Goal: Information Seeking & Learning: Understand process/instructions

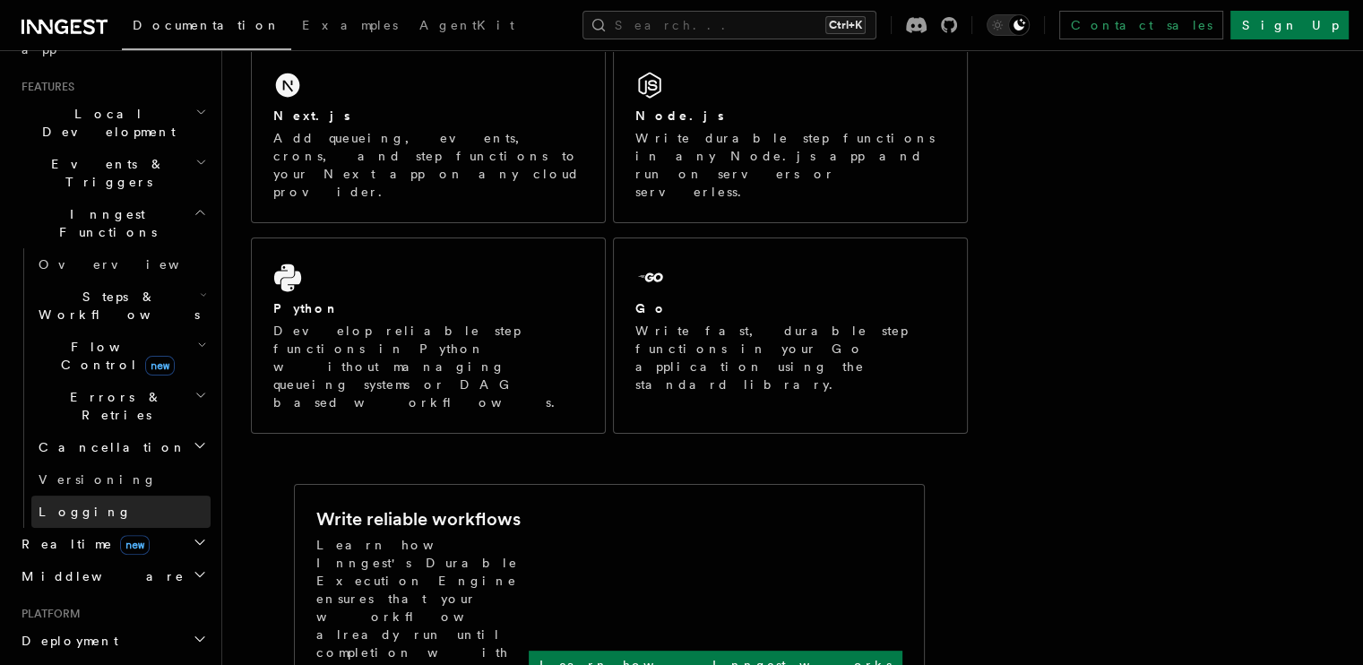
scroll to position [376, 0]
click at [77, 631] on span "Deployment" at bounding box center [66, 640] width 104 height 18
click at [73, 664] on span "Overview" at bounding box center [131, 672] width 185 height 14
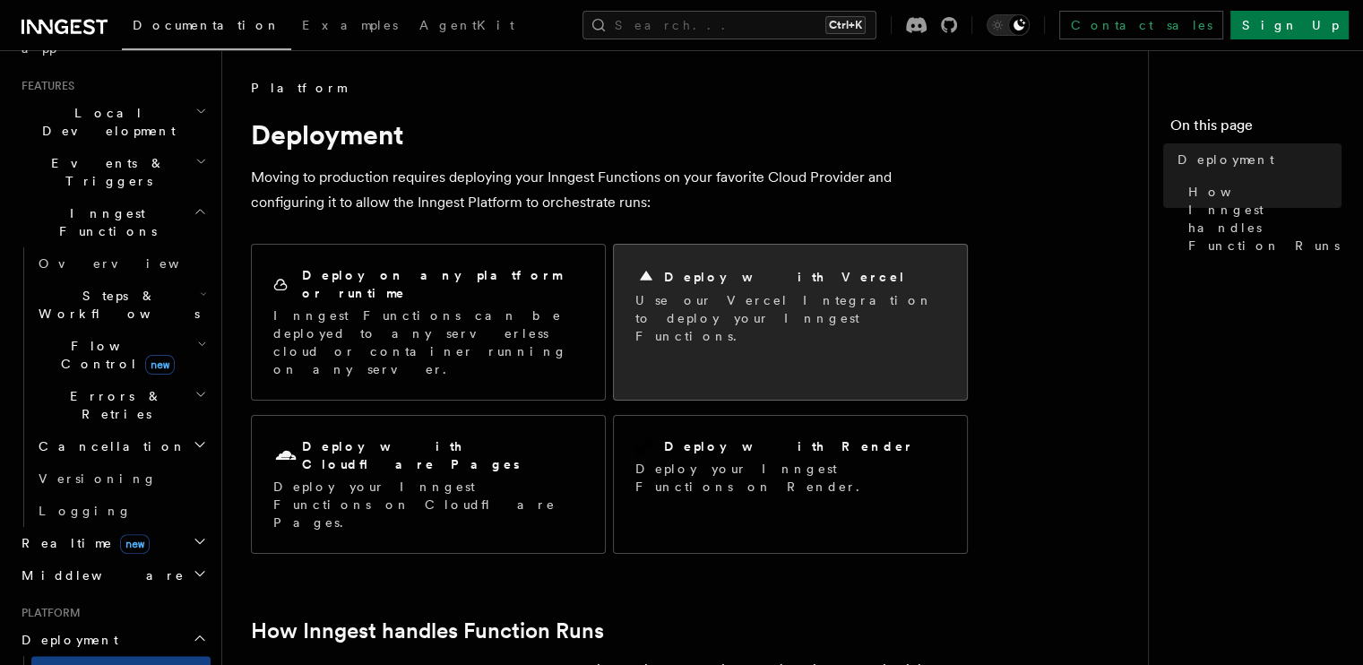
click at [773, 303] on p "Use our Vercel Integration to deploy your Inngest Functions." at bounding box center [790, 318] width 310 height 54
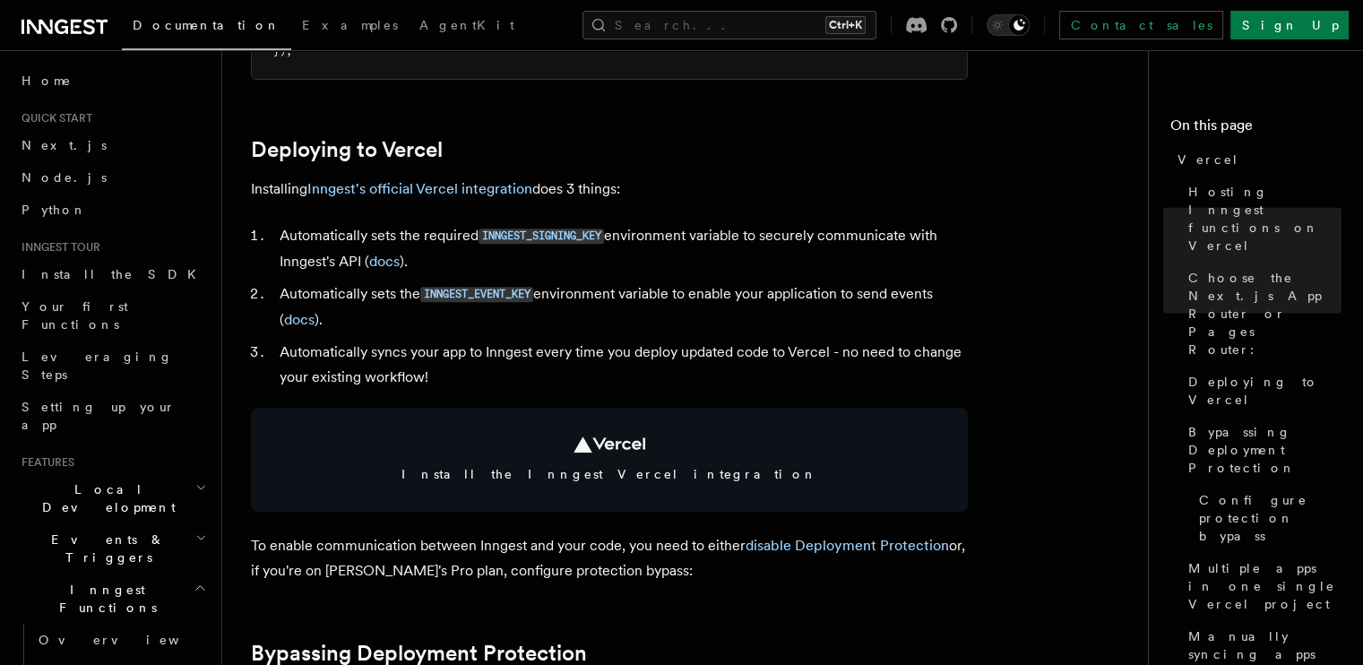
scroll to position [740, 0]
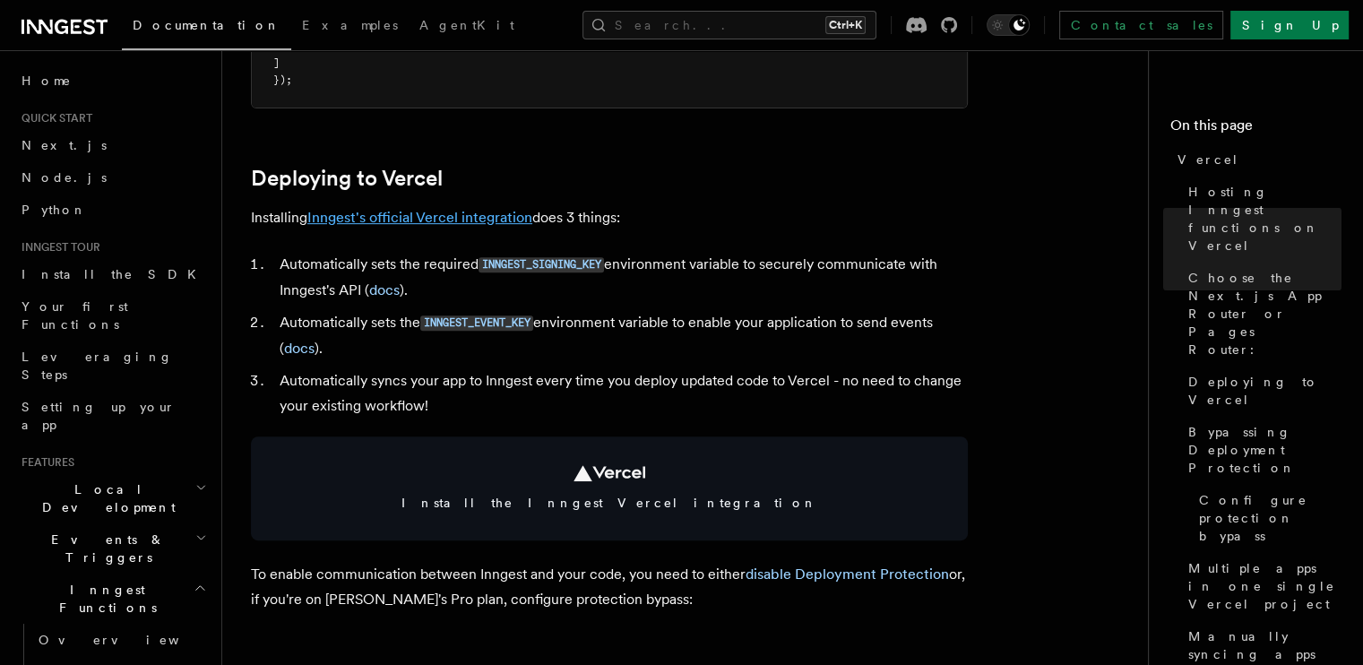
click at [501, 210] on link "Inngest's official Vercel integration" at bounding box center [419, 217] width 225 height 17
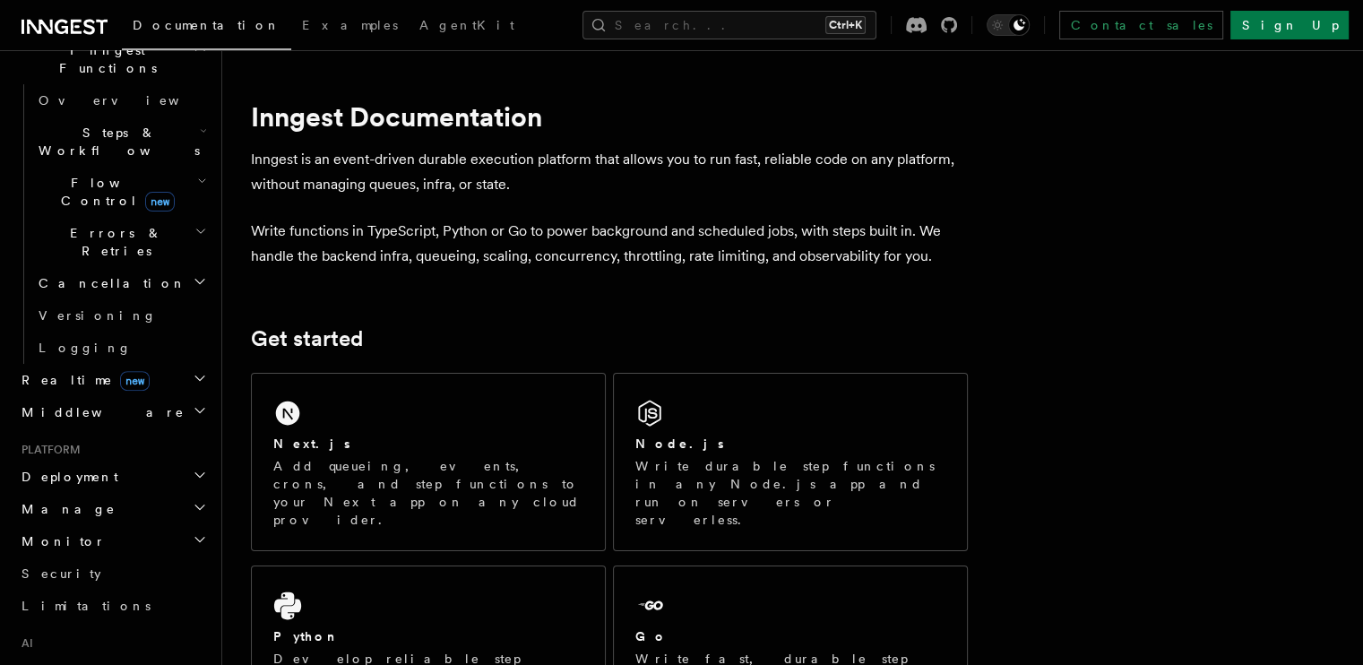
scroll to position [540, 0]
click at [79, 467] on span "Deployment" at bounding box center [66, 476] width 104 height 18
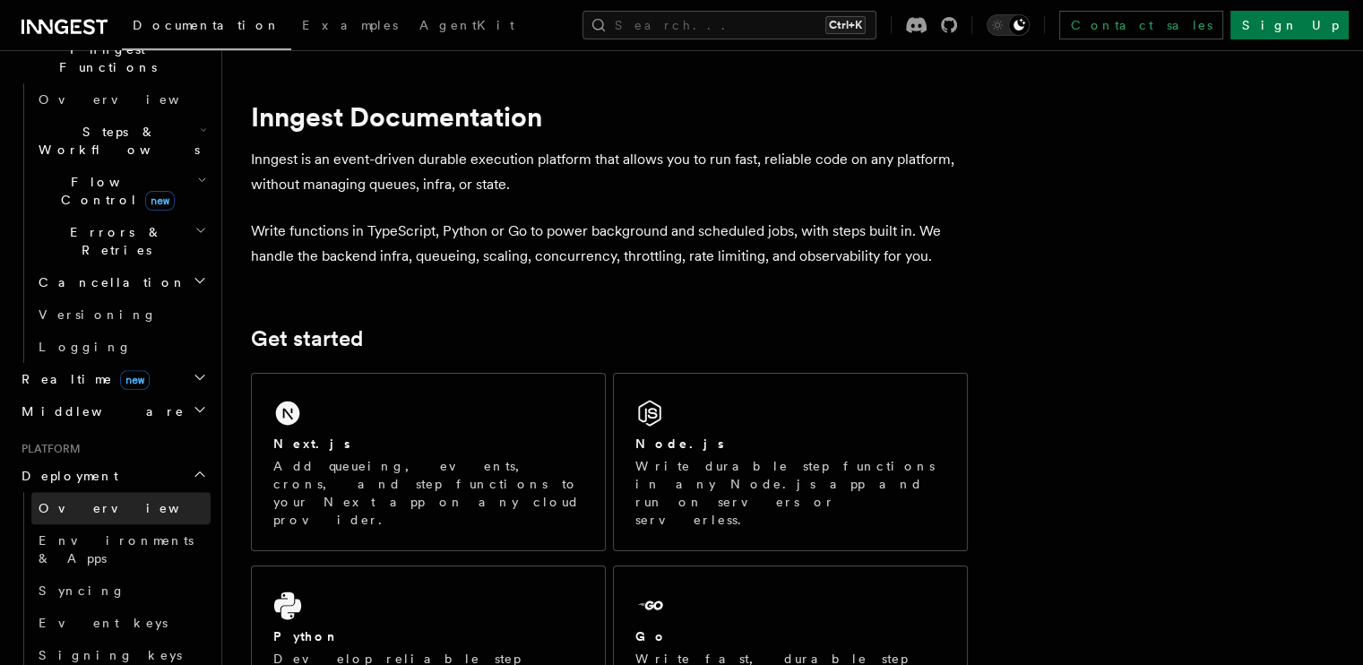
click at [85, 501] on span "Overview" at bounding box center [131, 508] width 185 height 14
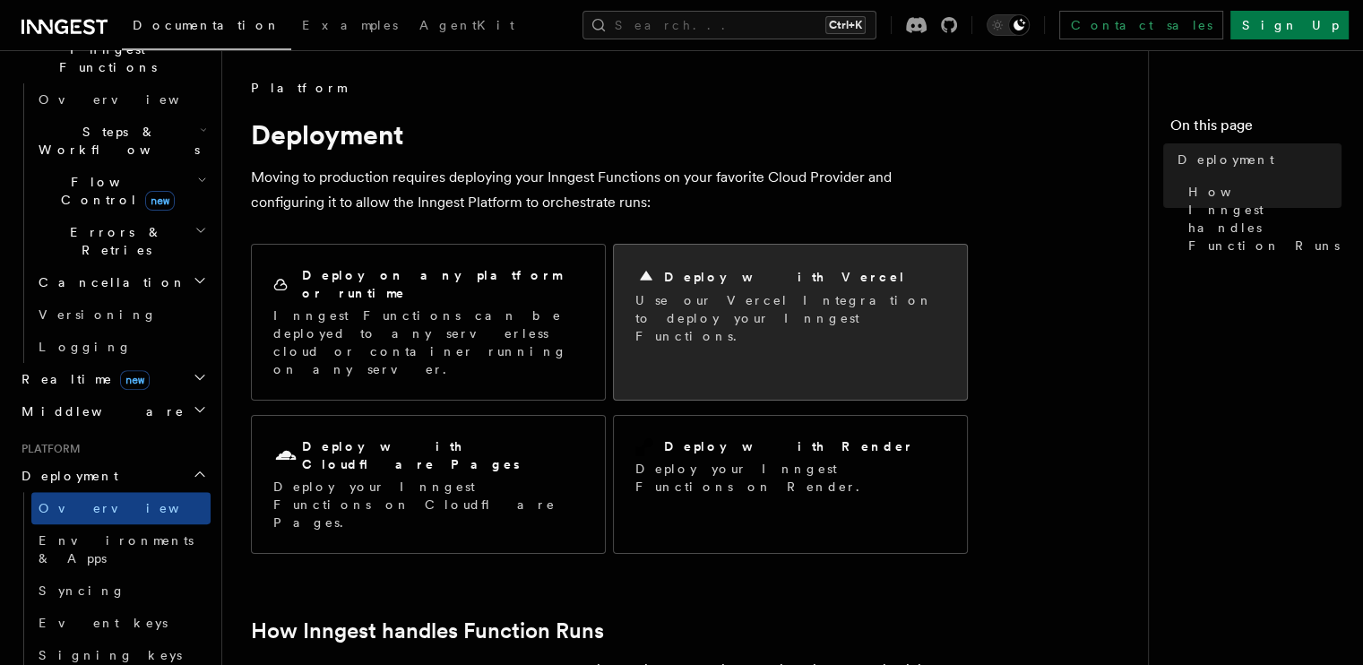
click at [792, 267] on div "Deploy with Vercel" at bounding box center [790, 277] width 310 height 22
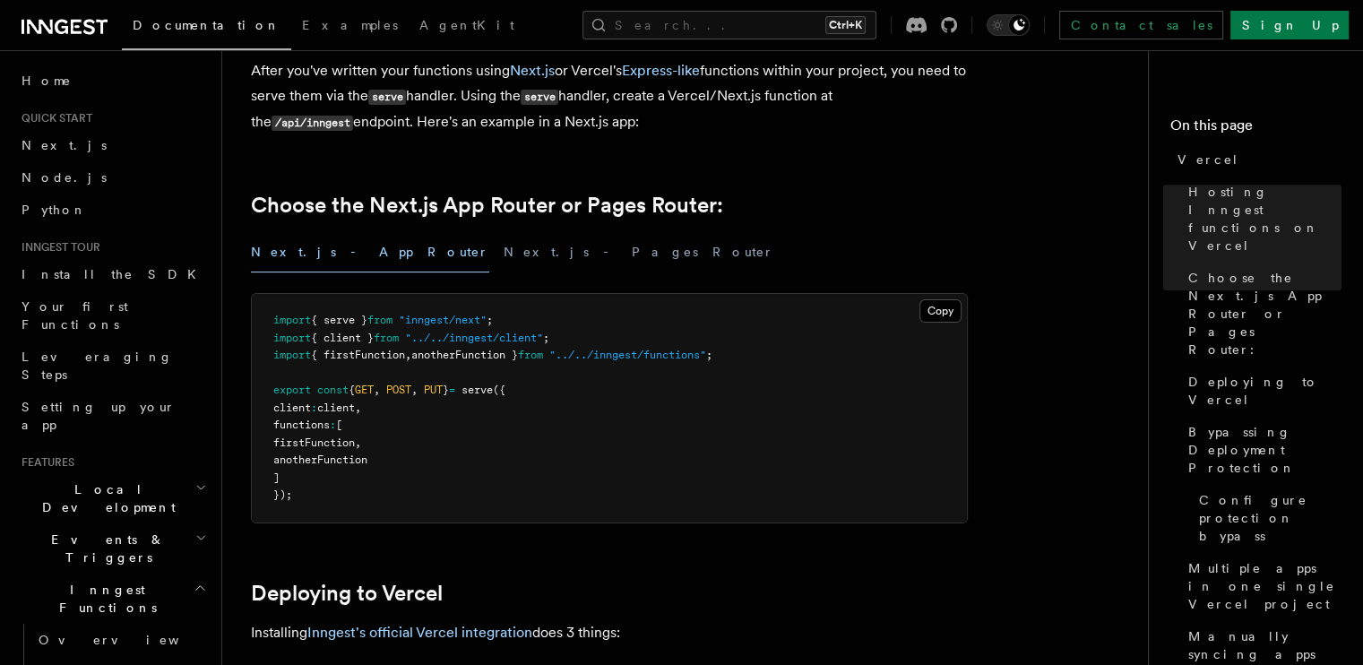
scroll to position [321, 0]
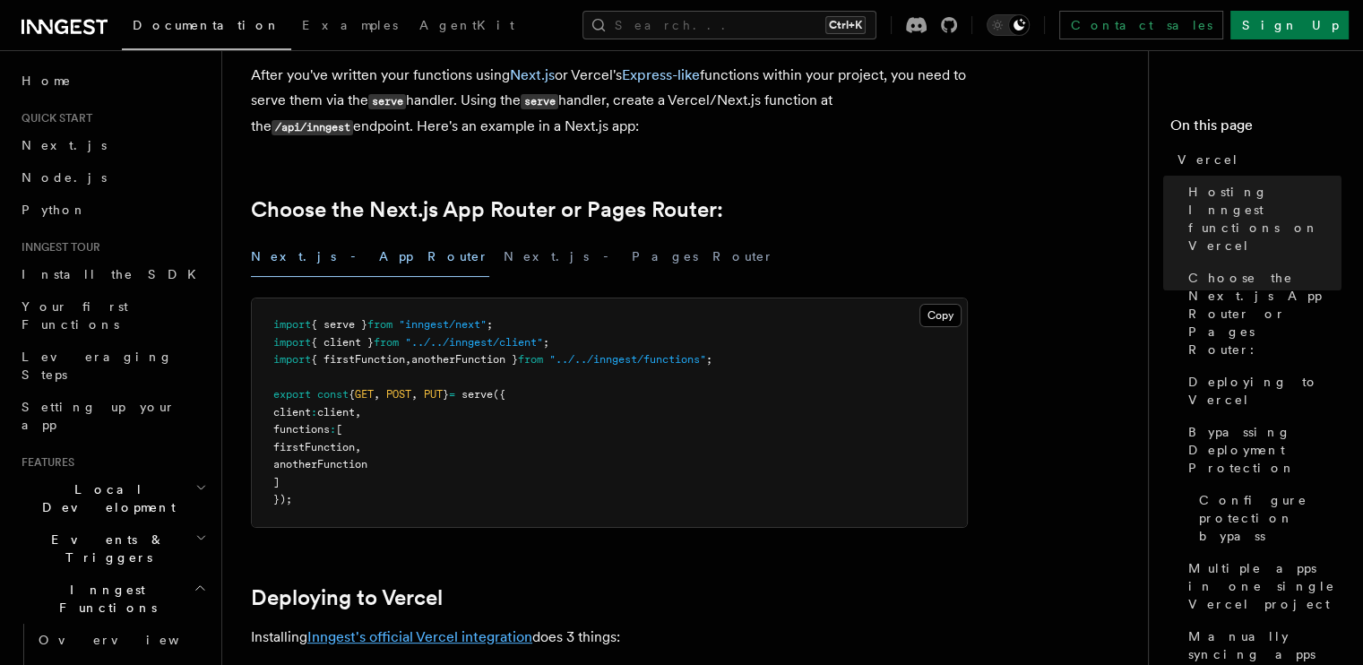
click at [484, 631] on link "Inngest's official Vercel integration" at bounding box center [419, 636] width 225 height 17
